Goal: Task Accomplishment & Management: Use online tool/utility

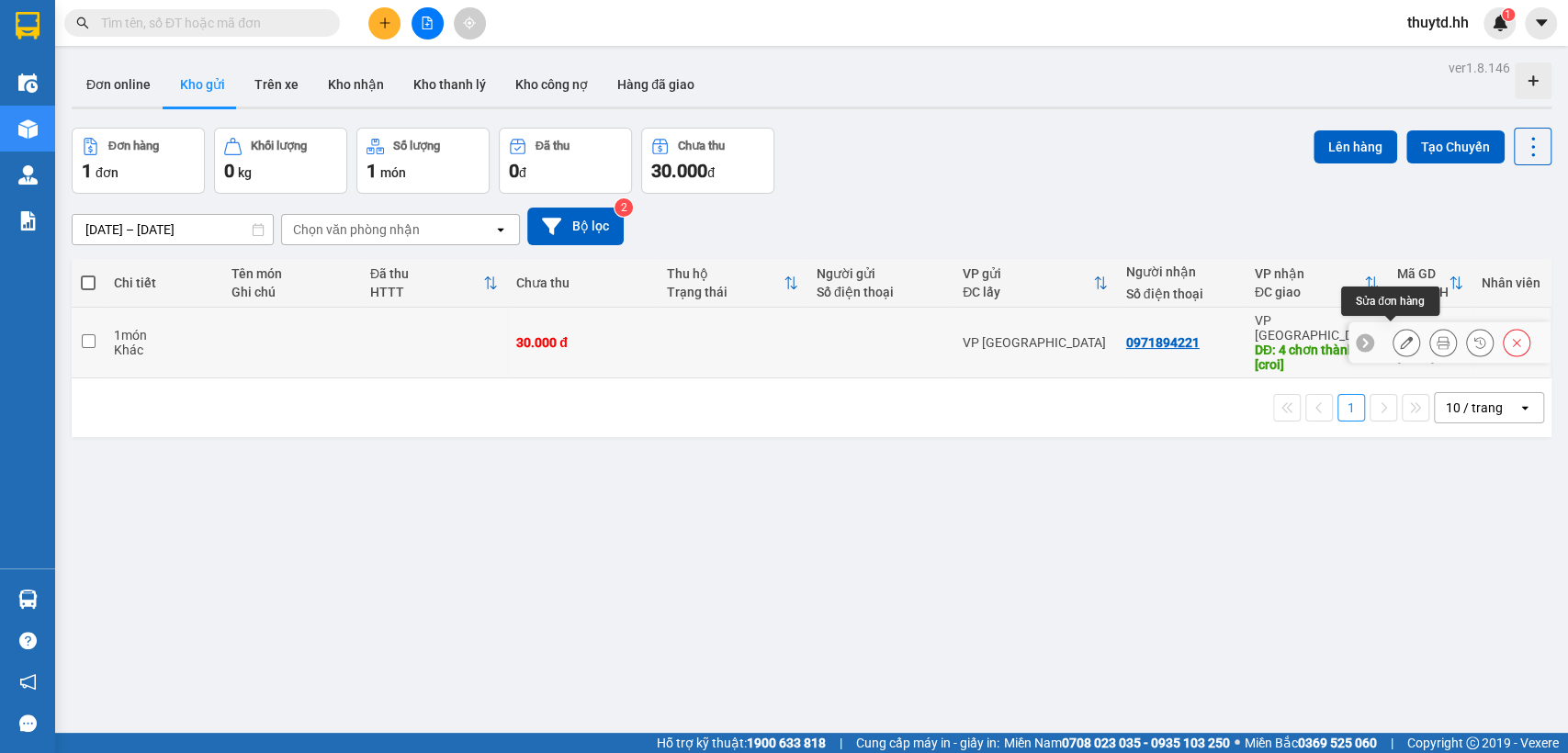
click at [1400, 337] on icon at bounding box center [1406, 342] width 13 height 13
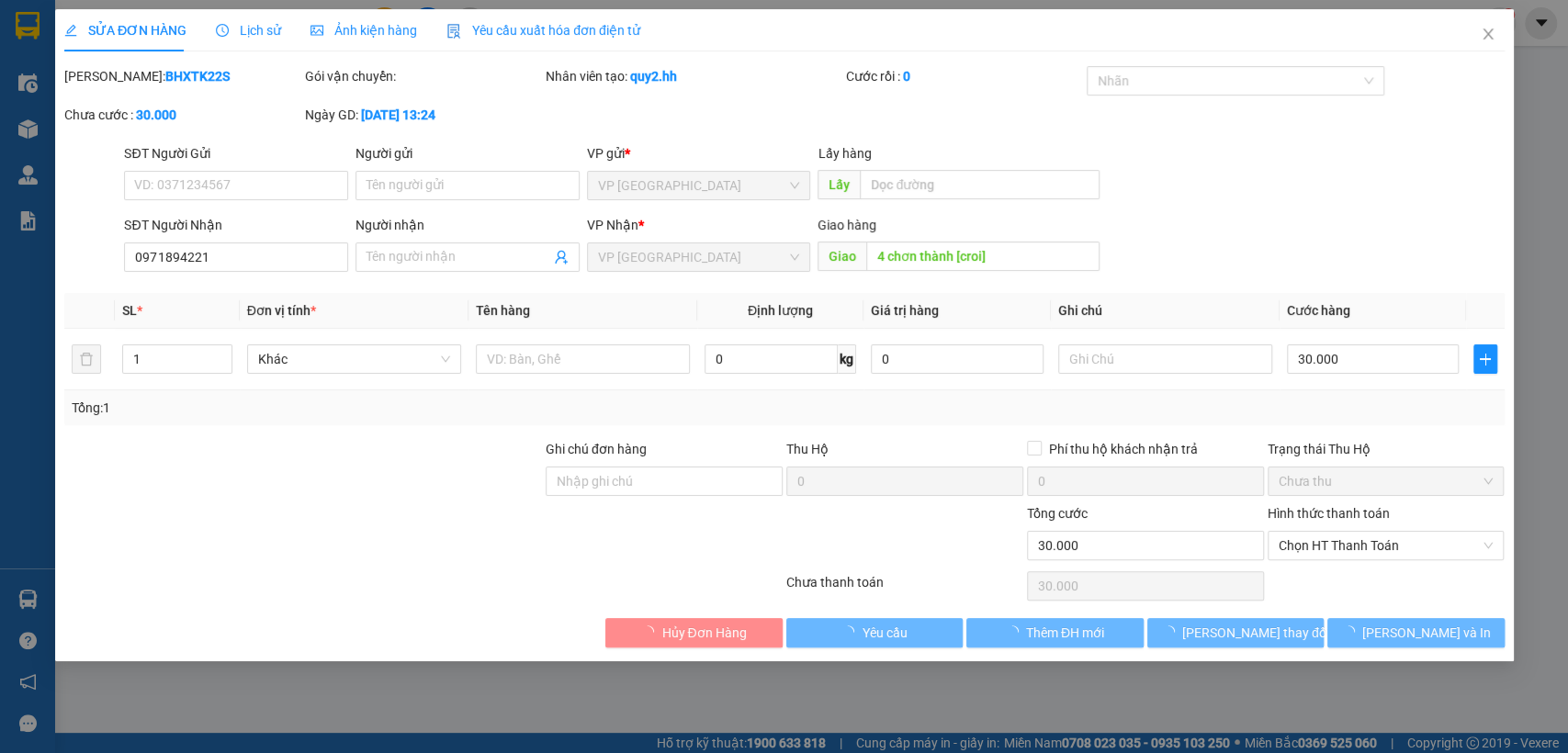
type input "0971894221"
type input "4 chơn thành [croi]"
type input "0"
type input "30.000"
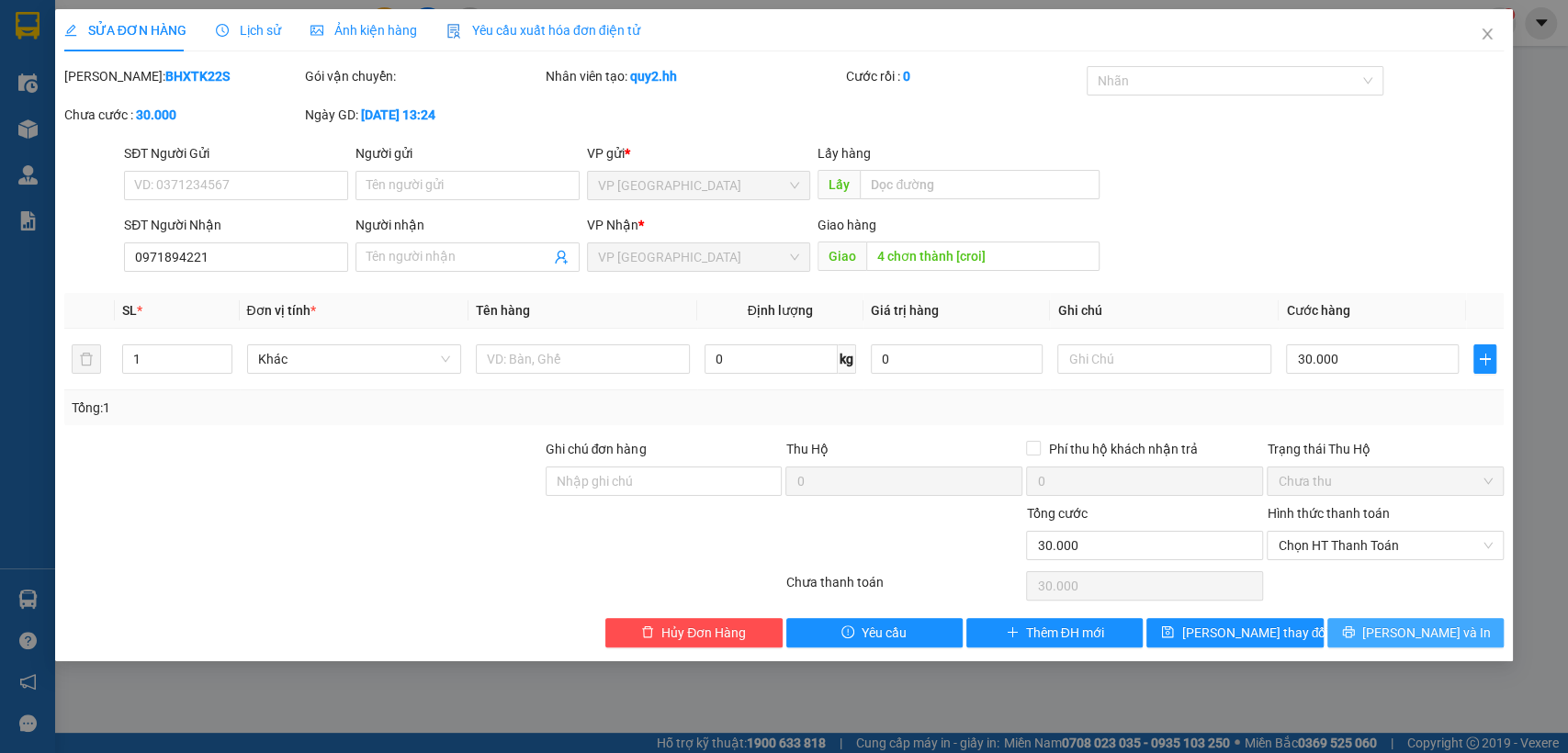
click at [1426, 624] on span "[PERSON_NAME] và In" at bounding box center [1426, 632] width 128 height 20
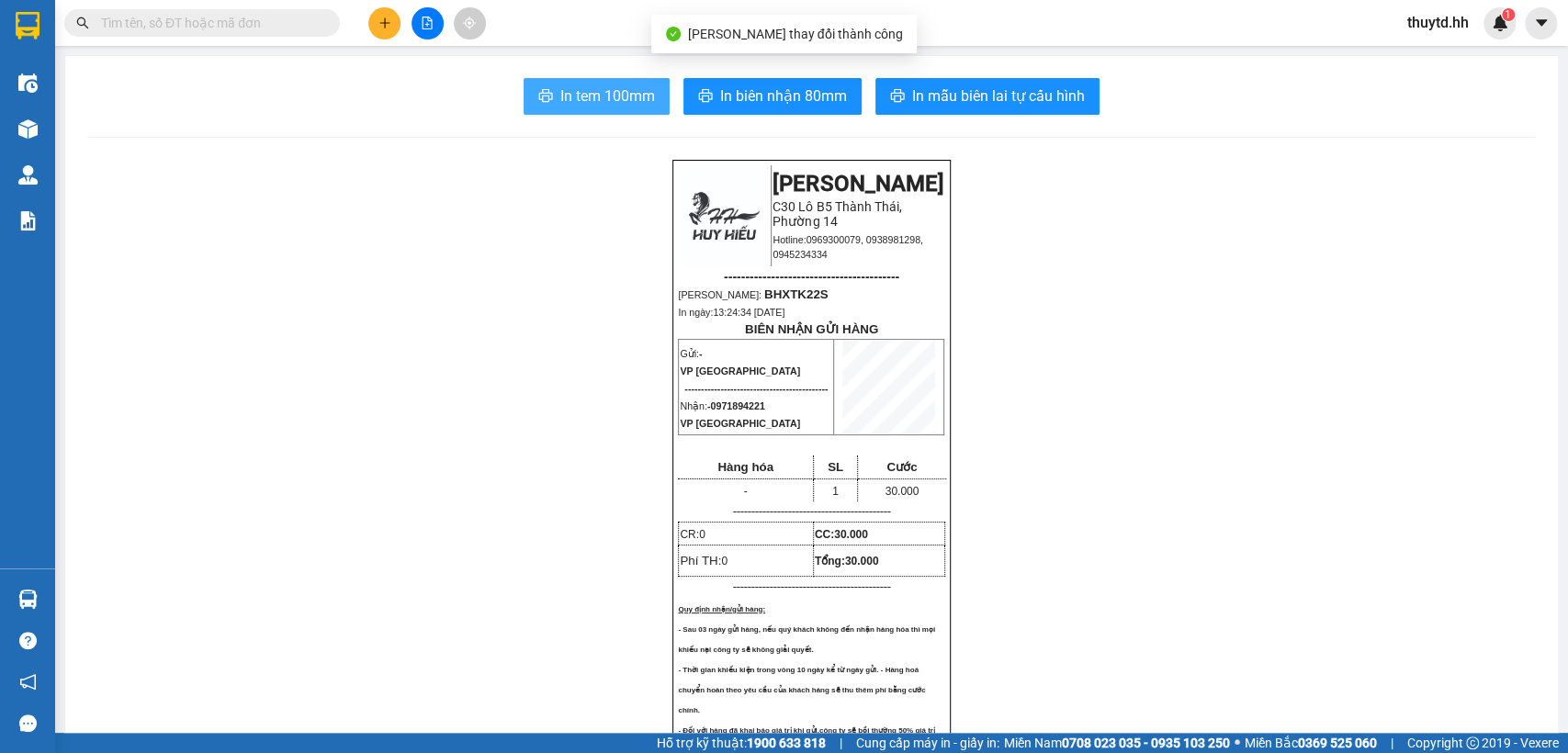
drag, startPoint x: 592, startPoint y: 100, endPoint x: 630, endPoint y: 158, distance: 69.3
click at [591, 102] on span "In tem 100mm" at bounding box center [607, 96] width 94 height 23
